Goal: Information Seeking & Learning: Compare options

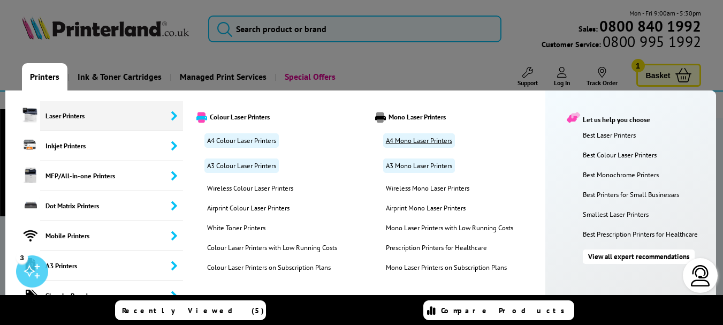
click at [417, 139] on link "A4 Mono Laser Printers" at bounding box center [419, 140] width 72 height 14
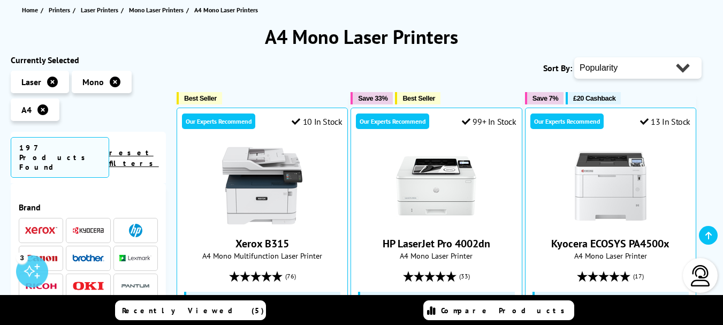
scroll to position [159, 0]
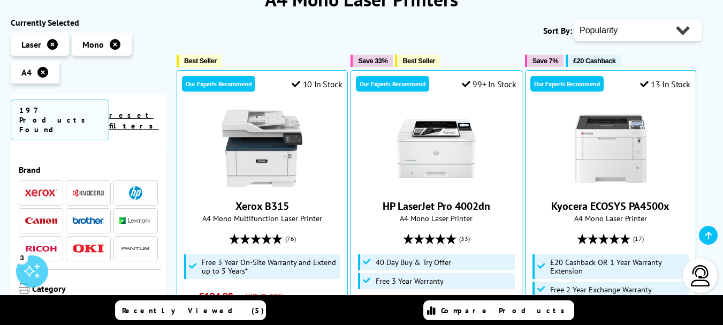
click at [142, 180] on li at bounding box center [135, 192] width 44 height 25
click at [137, 186] on img at bounding box center [135, 192] width 13 height 13
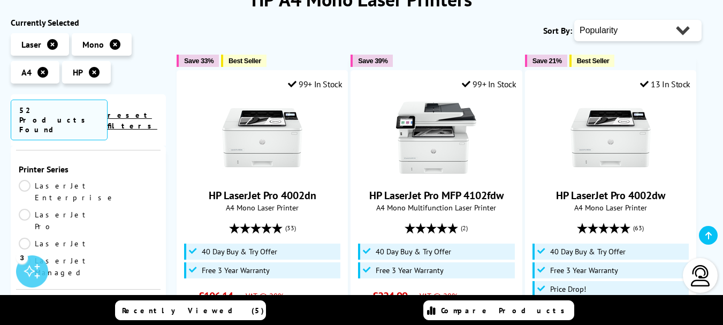
scroll to position [122, 0]
click at [25, 177] on link "LaserJet Enterprise" at bounding box center [67, 189] width 97 height 24
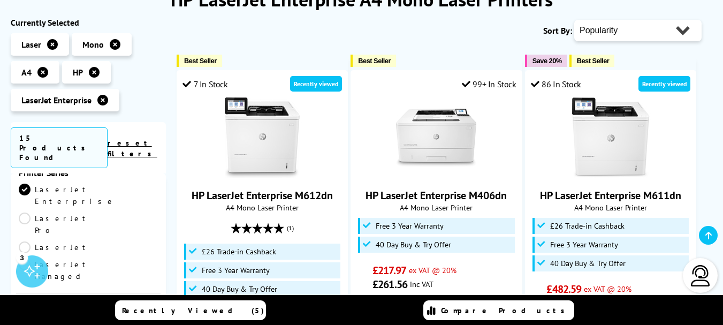
scroll to position [9, 0]
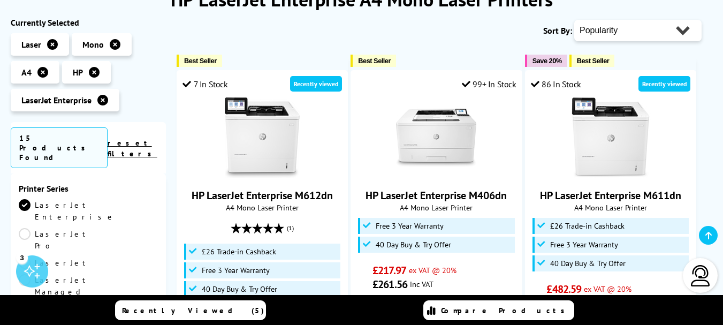
click at [90, 228] on link "LaserJet Pro" at bounding box center [55, 240] width 72 height 24
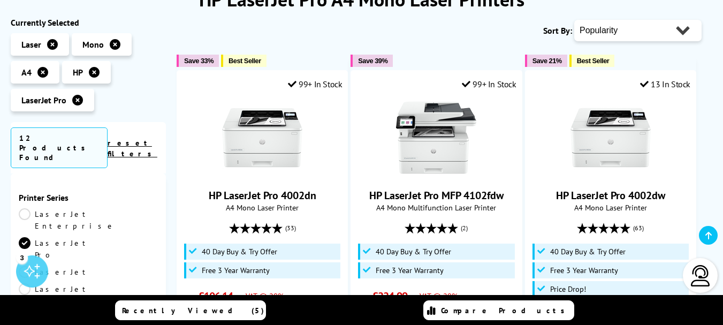
scroll to position [9, 0]
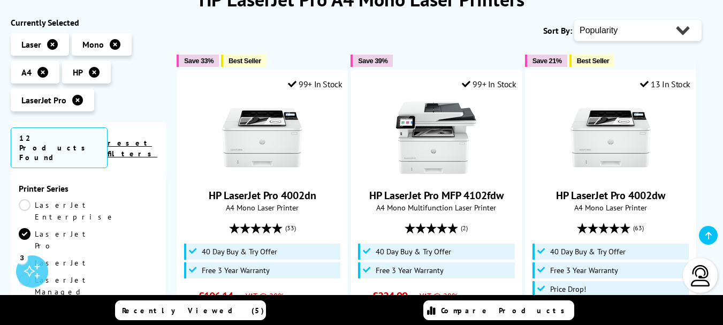
click at [27, 199] on link "LaserJet Enterprise" at bounding box center [67, 211] width 97 height 24
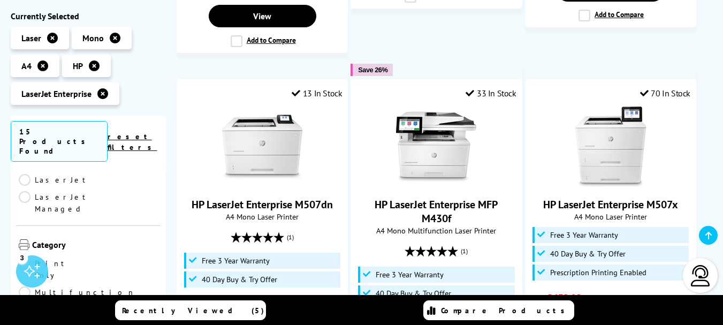
scroll to position [67, 0]
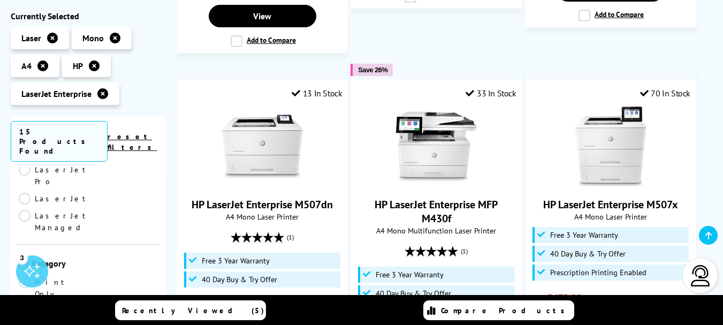
click at [27, 276] on link "Print Only" at bounding box center [54, 288] width 70 height 24
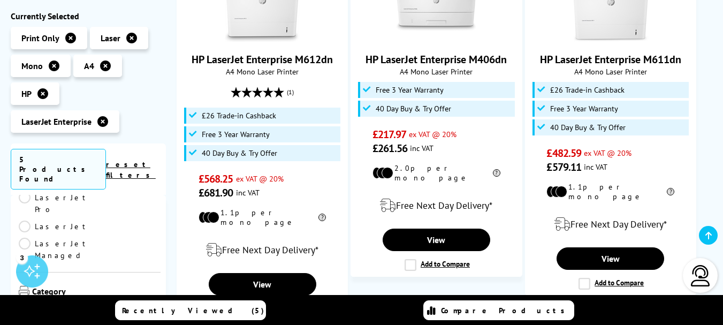
scroll to position [298, 0]
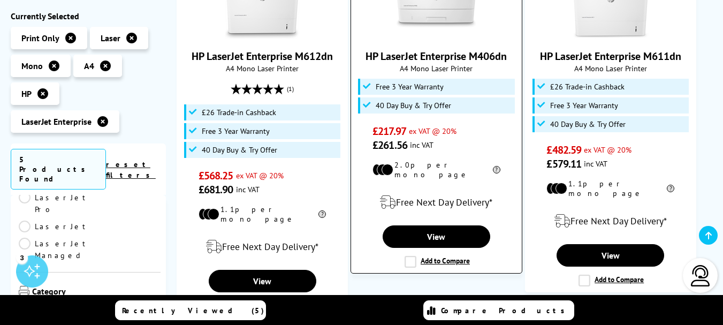
click at [412, 256] on label "Add to Compare" at bounding box center [436, 262] width 65 height 12
click at [0, 0] on input "Add to Compare" at bounding box center [0, 0] width 0 height 0
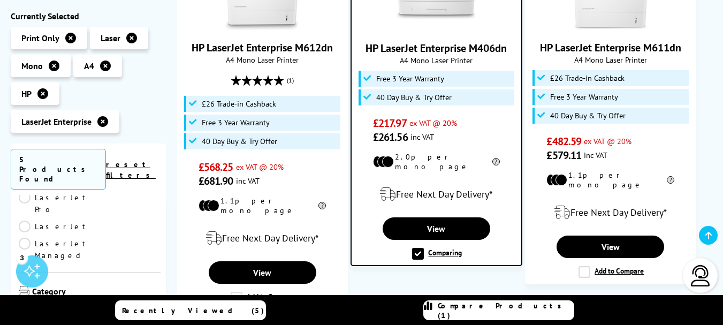
scroll to position [313, 0]
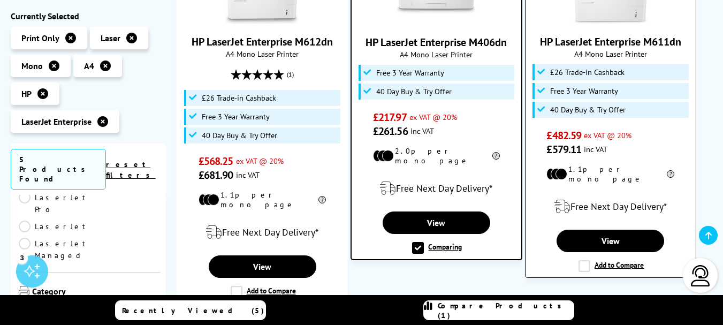
click at [586, 260] on label "Add to Compare" at bounding box center [610, 266] width 65 height 12
click at [0, 0] on input "Add to Compare" at bounding box center [0, 0] width 0 height 0
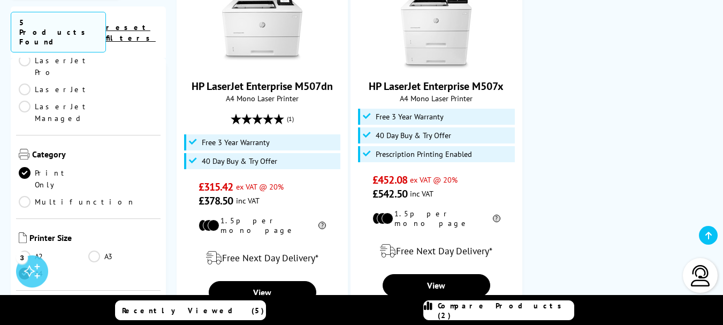
scroll to position [708, 0]
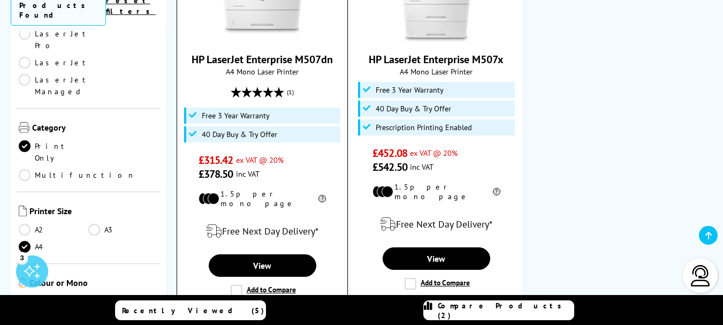
click at [235, 285] on label "Add to Compare" at bounding box center [263, 291] width 65 height 12
click at [0, 0] on input "Add to Compare" at bounding box center [0, 0] width 0 height 0
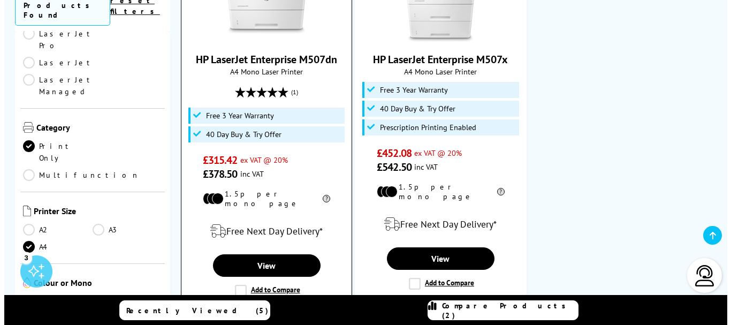
scroll to position [709, 0]
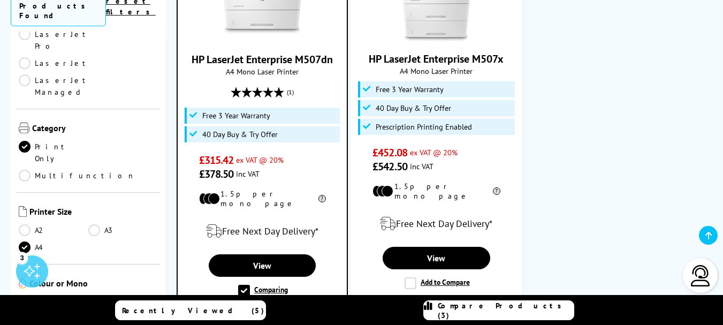
click at [509, 309] on span "Compare Products (3)" at bounding box center [506, 310] width 136 height 19
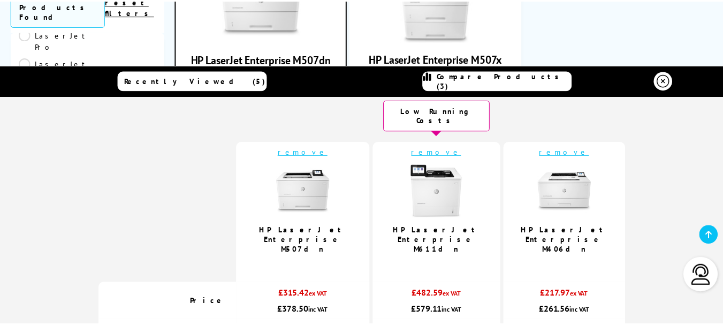
scroll to position [0, 0]
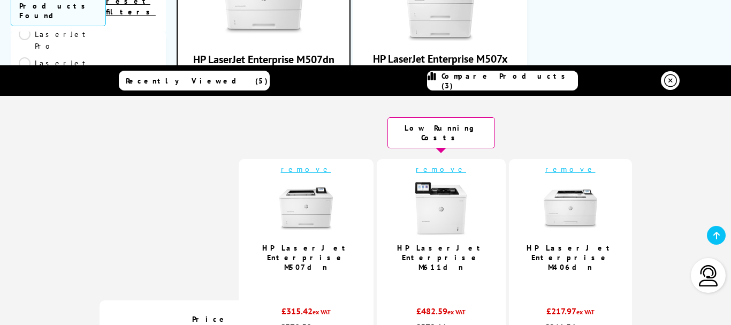
click at [668, 83] on icon at bounding box center [670, 80] width 13 height 13
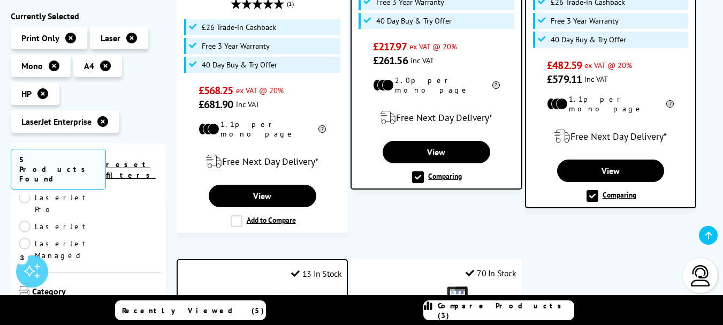
scroll to position [395, 0]
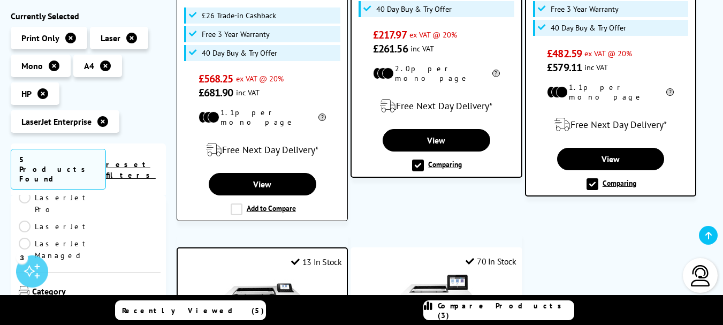
click at [233, 203] on label "Add to Compare" at bounding box center [263, 209] width 65 height 12
click at [0, 0] on input "Add to Compare" at bounding box center [0, 0] width 0 height 0
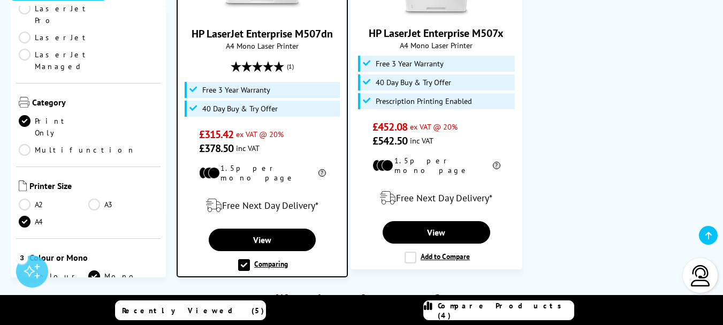
scroll to position [768, 0]
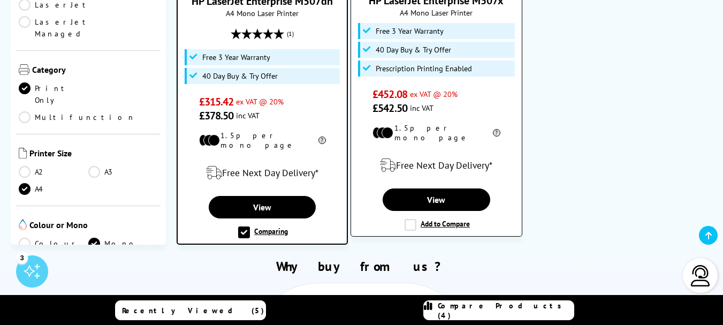
click at [411, 219] on label "Add to Compare" at bounding box center [436, 225] width 65 height 12
click at [0, 0] on input "Add to Compare" at bounding box center [0, 0] width 0 height 0
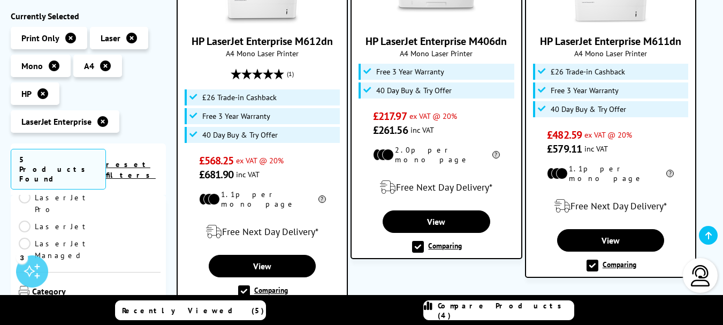
scroll to position [311, 0]
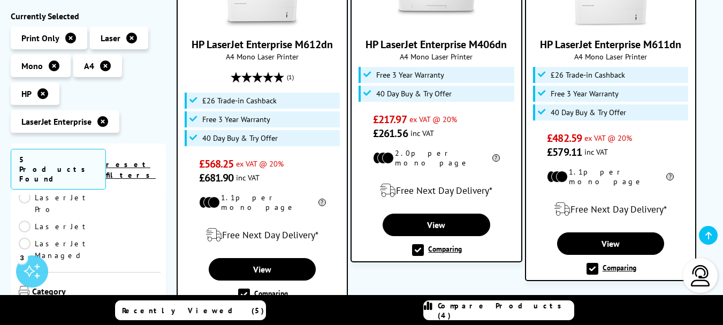
click at [243, 288] on label "Comparing" at bounding box center [263, 294] width 50 height 12
click at [0, 0] on input "Comparing" at bounding box center [0, 0] width 0 height 0
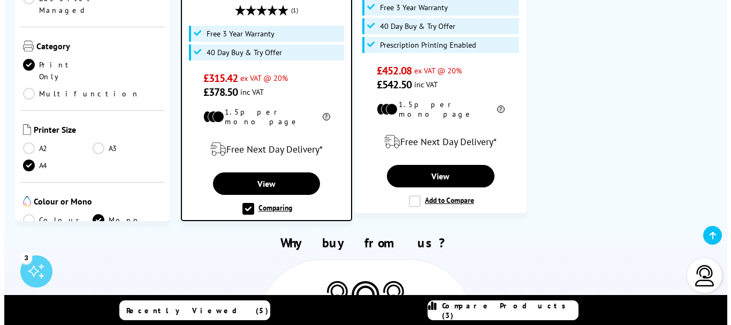
scroll to position [802, 0]
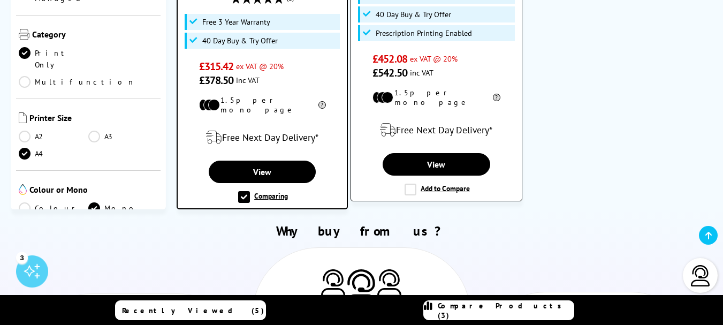
click at [411, 183] on label "Add to Compare" at bounding box center [436, 189] width 65 height 12
click at [0, 0] on input "Add to Compare" at bounding box center [0, 0] width 0 height 0
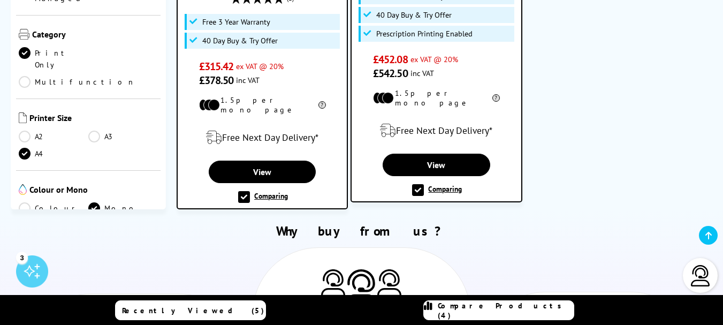
click at [501, 312] on span "Compare Products (4)" at bounding box center [506, 310] width 136 height 19
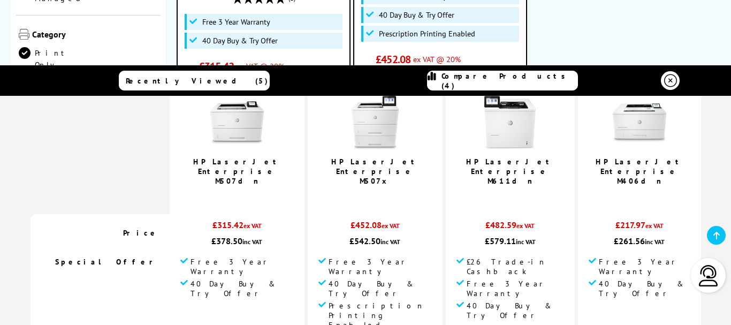
scroll to position [90, 0]
